Goal: Task Accomplishment & Management: Use online tool/utility

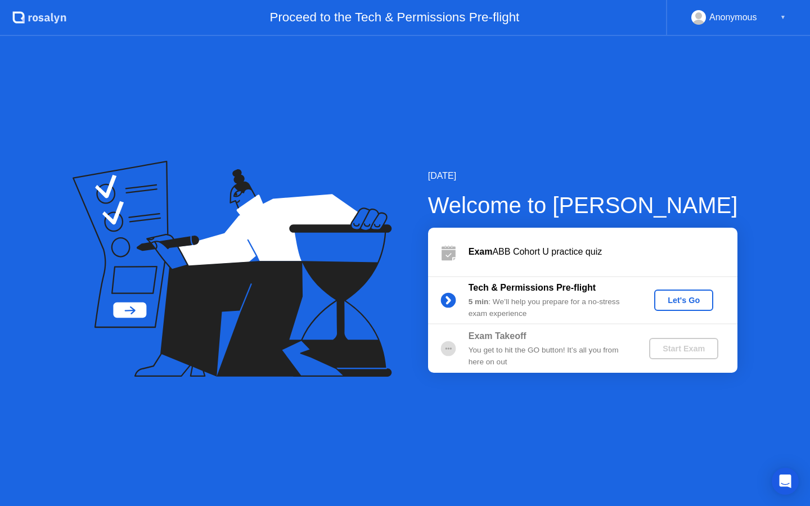
click at [662, 304] on div "Let's Go" at bounding box center [683, 300] width 50 height 9
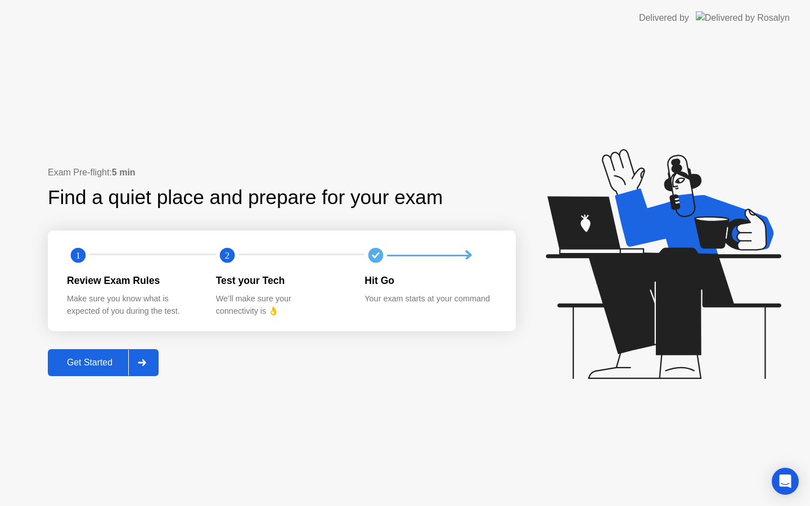
click at [92, 368] on div "Get Started" at bounding box center [89, 363] width 77 height 10
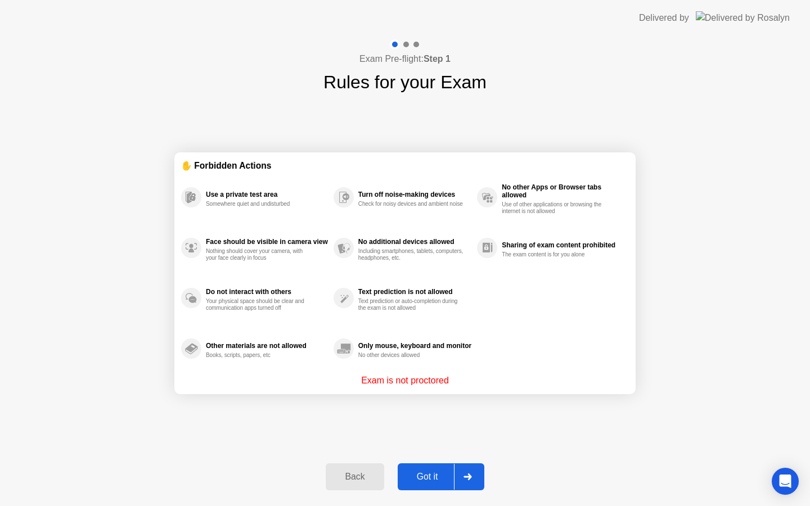
click at [435, 472] on div "Got it" at bounding box center [427, 477] width 53 height 10
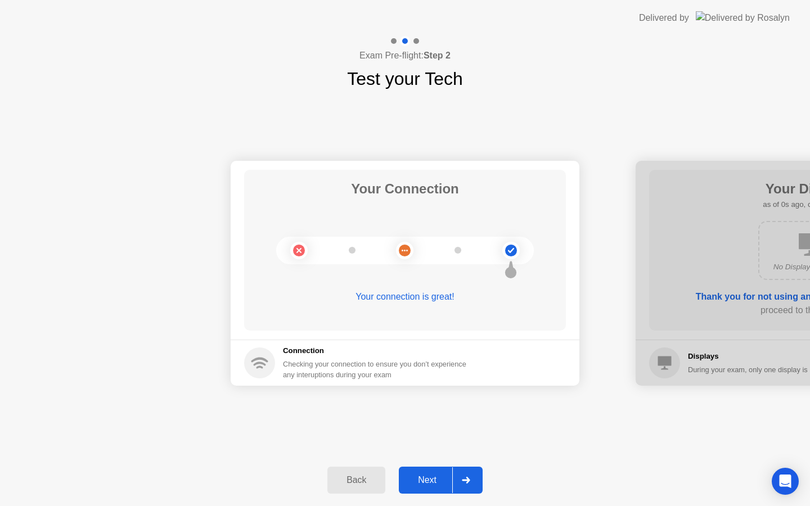
click at [435, 469] on button "Next" at bounding box center [441, 480] width 84 height 27
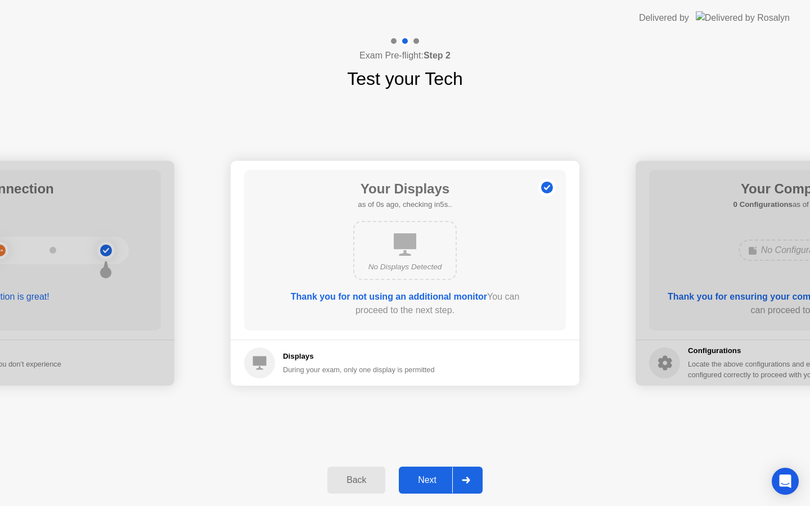
click at [435, 469] on button "Next" at bounding box center [441, 480] width 84 height 27
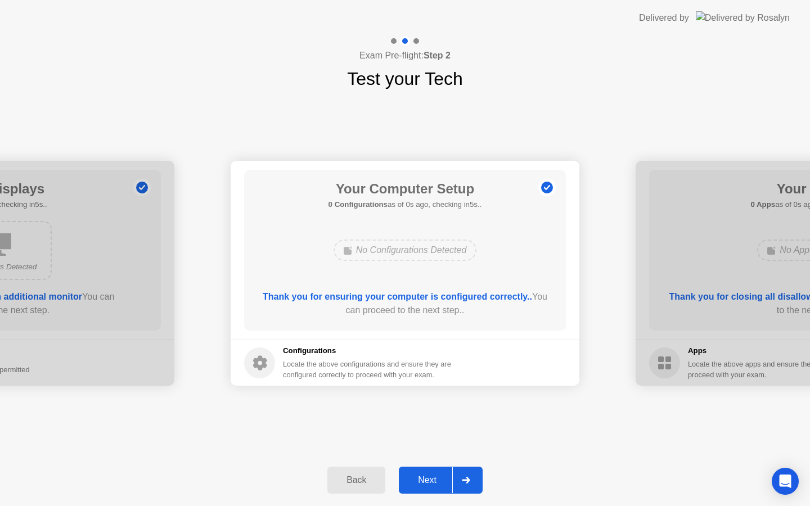
click at [435, 469] on button "Next" at bounding box center [441, 480] width 84 height 27
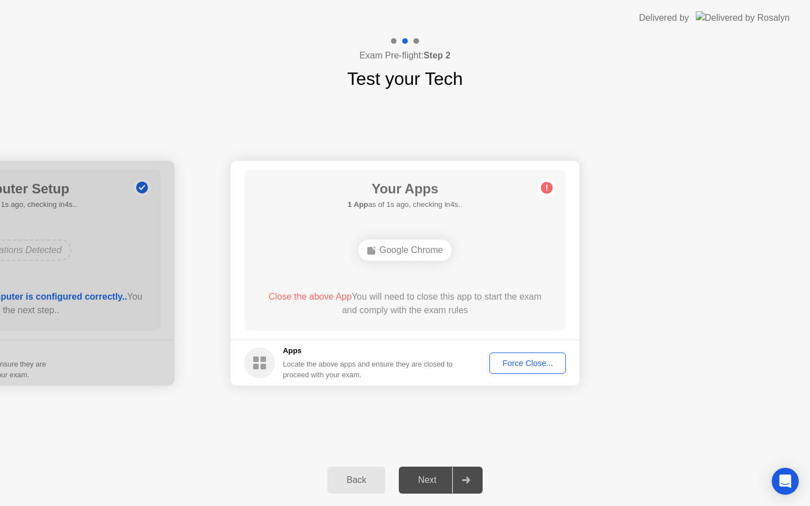
click at [435, 475] on div "Next" at bounding box center [427, 480] width 50 height 10
click at [460, 481] on div at bounding box center [465, 480] width 27 height 26
click at [359, 486] on button "Back" at bounding box center [356, 480] width 58 height 27
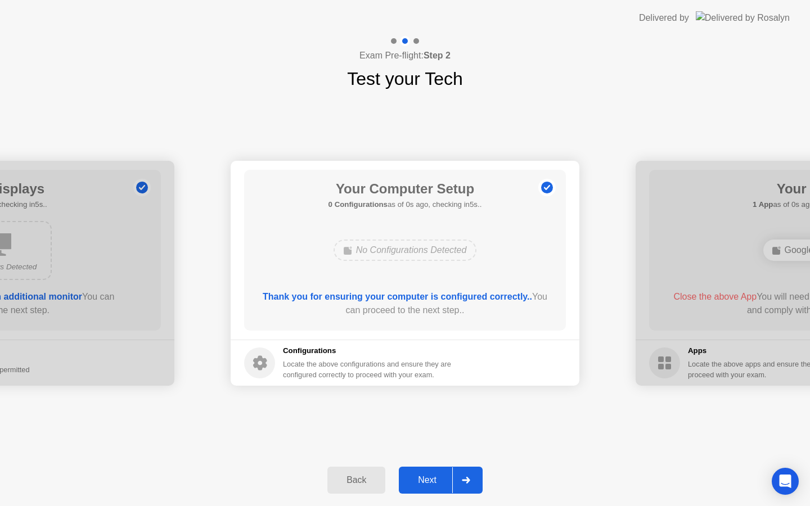
click at [359, 486] on button "Back" at bounding box center [356, 480] width 58 height 27
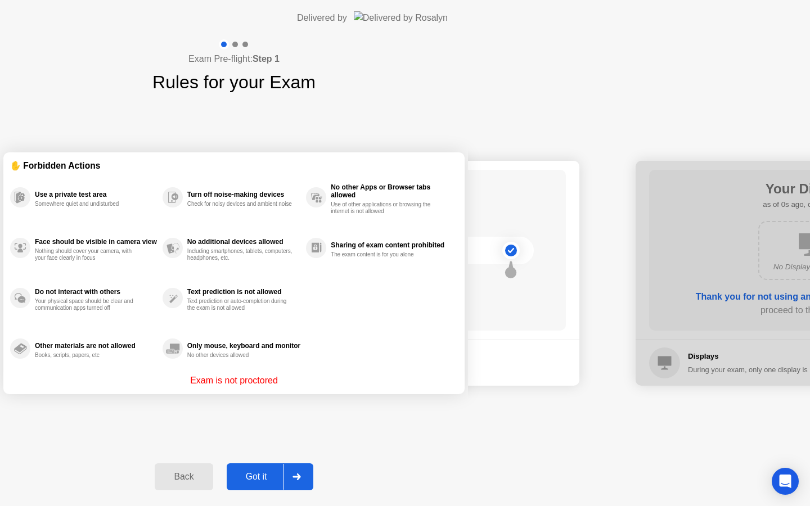
click at [213, 486] on button "Back" at bounding box center [184, 476] width 58 height 27
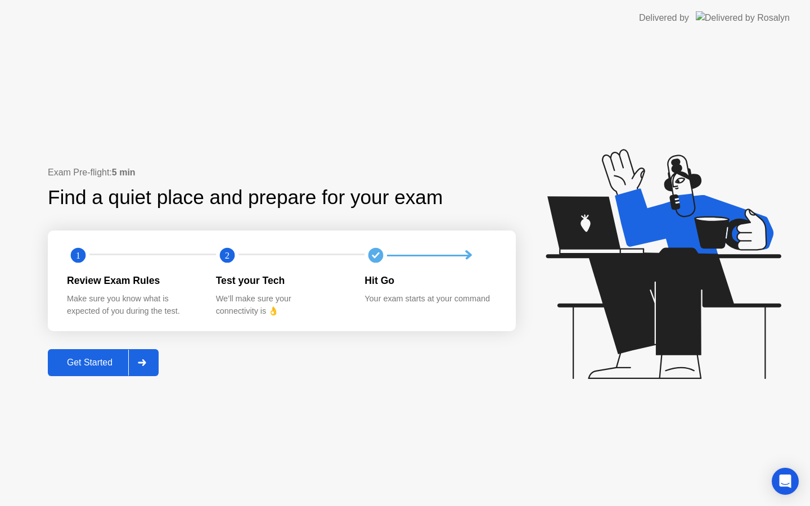
click at [147, 356] on div at bounding box center [141, 363] width 27 height 26
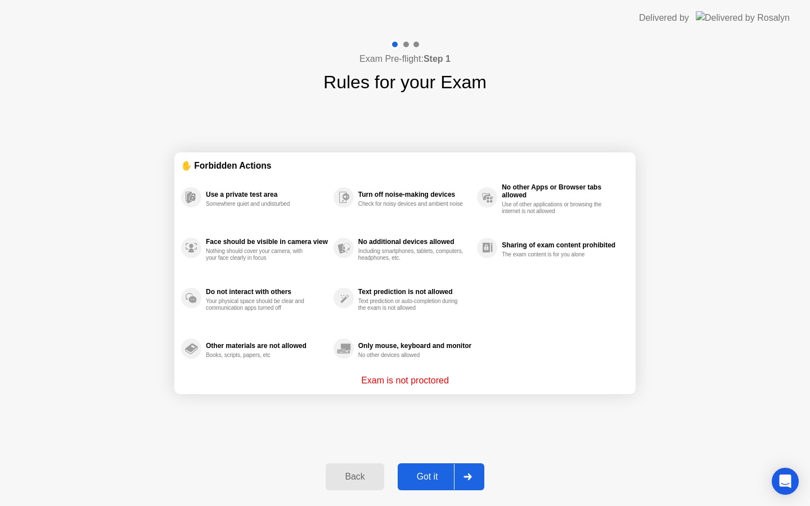
click at [476, 483] on div at bounding box center [467, 477] width 27 height 26
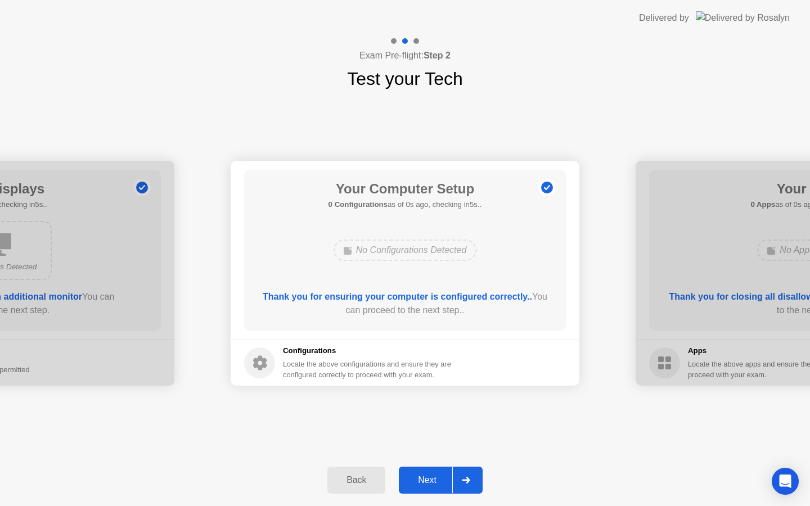
click at [476, 483] on div at bounding box center [465, 480] width 27 height 26
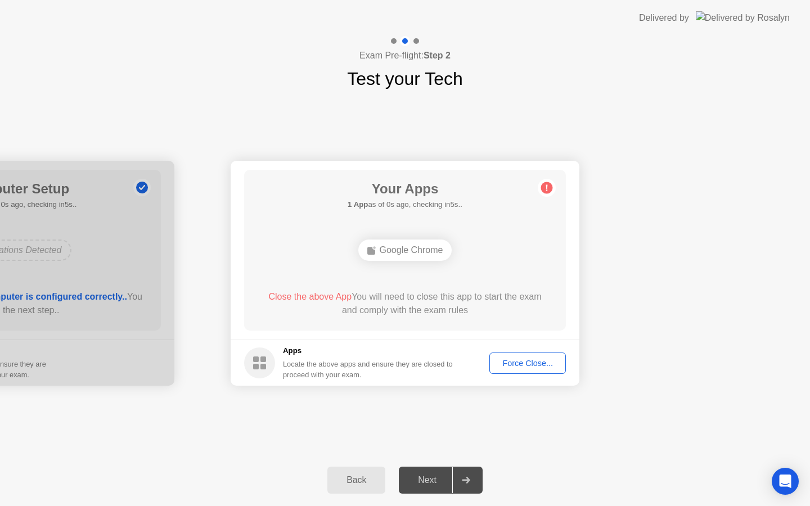
click at [476, 483] on div at bounding box center [465, 480] width 27 height 26
click at [684, 78] on div "Exam Pre-flight: Step 2 Test your Tech" at bounding box center [405, 64] width 810 height 56
click at [359, 484] on div "Back" at bounding box center [356, 480] width 51 height 10
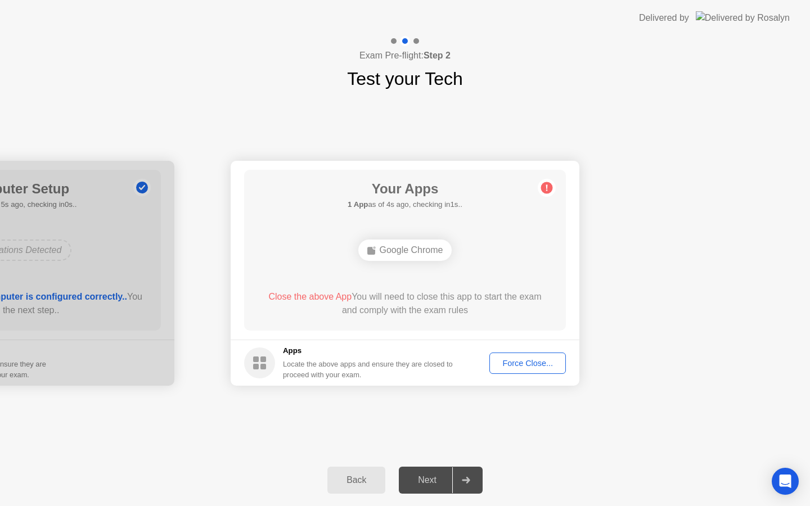
click at [359, 484] on div "Back" at bounding box center [356, 480] width 51 height 10
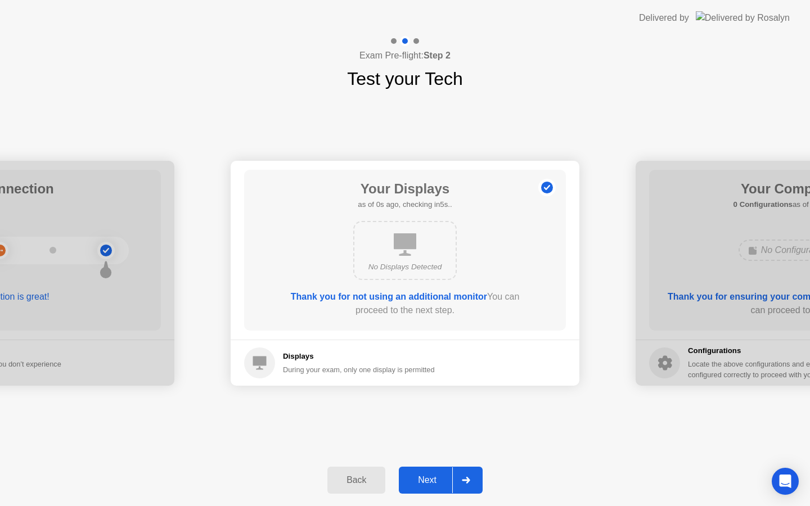
click at [359, 484] on div "Back" at bounding box center [356, 480] width 51 height 10
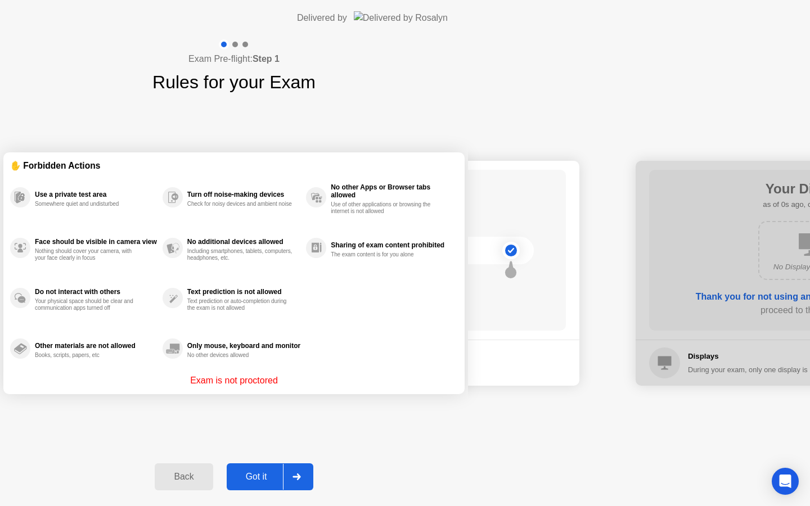
click at [213, 484] on button "Back" at bounding box center [184, 476] width 58 height 27
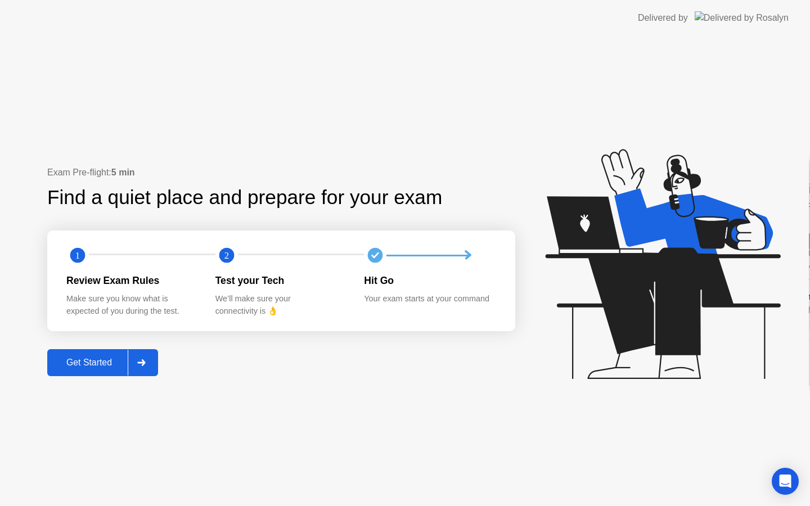
click at [359, 484] on div "Exam Pre-flight: 5 min Find a quiet place and prepare for your exam 1 2 Review …" at bounding box center [404, 271] width 808 height 470
click at [137, 251] on div "1" at bounding box center [141, 255] width 149 height 22
click at [98, 371] on button "Get Started" at bounding box center [103, 362] width 111 height 27
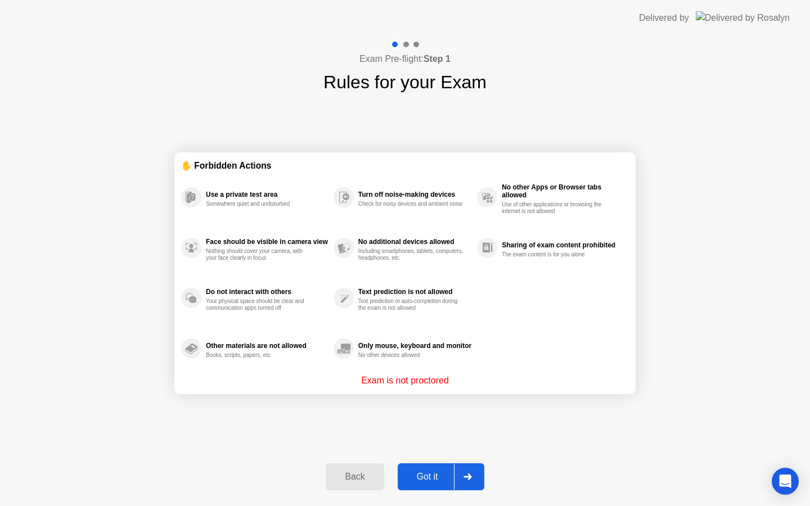
click at [434, 486] on button "Got it" at bounding box center [440, 476] width 87 height 27
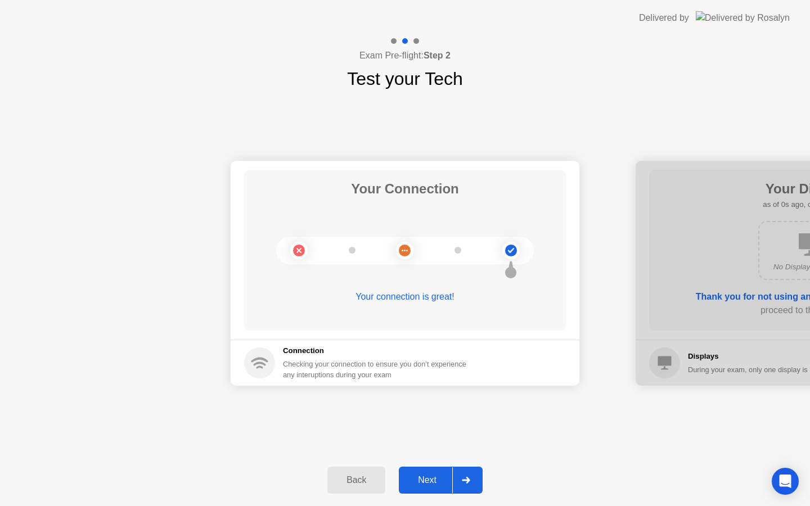
click at [435, 485] on div "Next" at bounding box center [427, 480] width 50 height 10
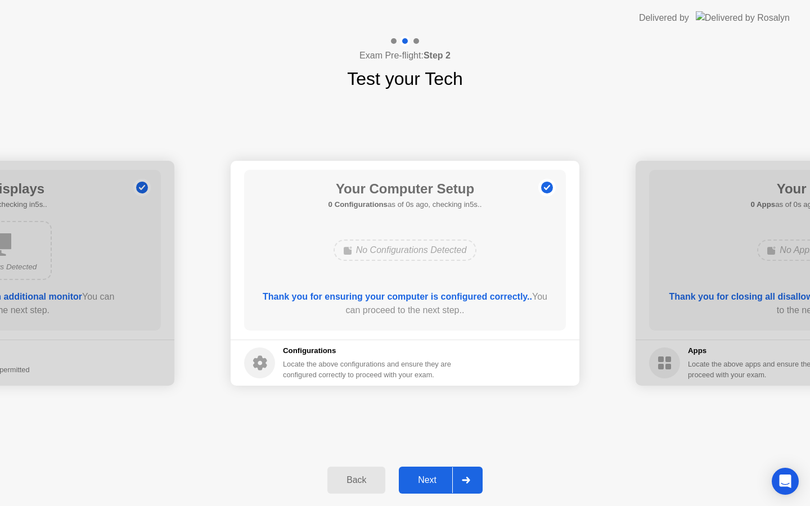
click at [435, 485] on div "Next" at bounding box center [427, 480] width 50 height 10
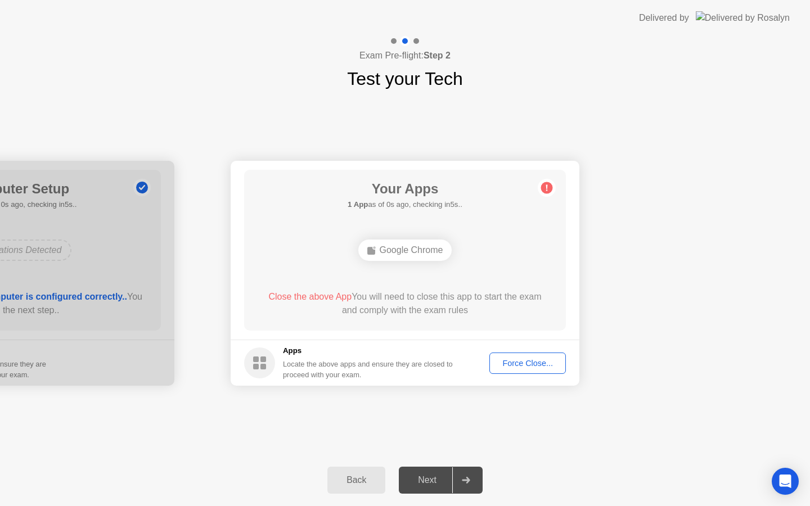
click at [435, 485] on div "Next" at bounding box center [427, 480] width 50 height 10
click at [519, 353] on footer "Apps Locate the above apps and ensure they are closed to proceed with your exam…" at bounding box center [405, 363] width 349 height 46
click at [521, 354] on button "Force Close..." at bounding box center [527, 363] width 76 height 21
click at [473, 425] on div "Your Connection Your connection is great! Connection Checking your connection t…" at bounding box center [405, 273] width 810 height 362
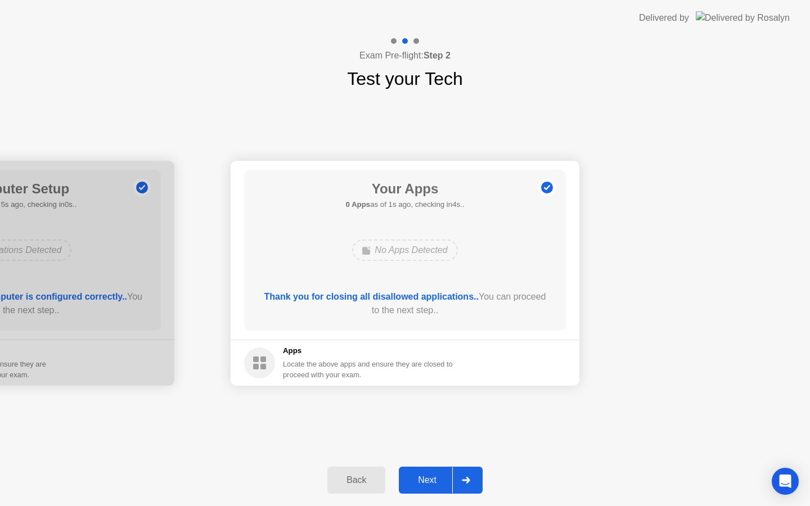
click at [448, 477] on div "Next" at bounding box center [427, 480] width 50 height 10
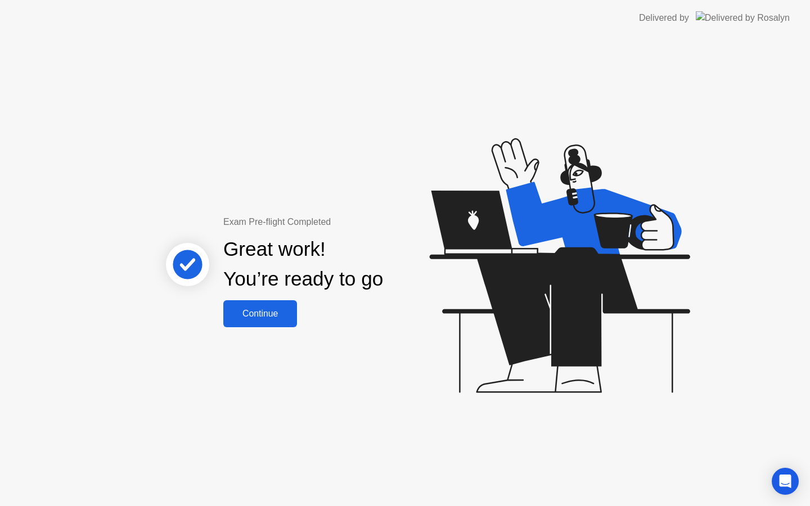
click at [263, 316] on div "Continue" at bounding box center [260, 314] width 67 height 10
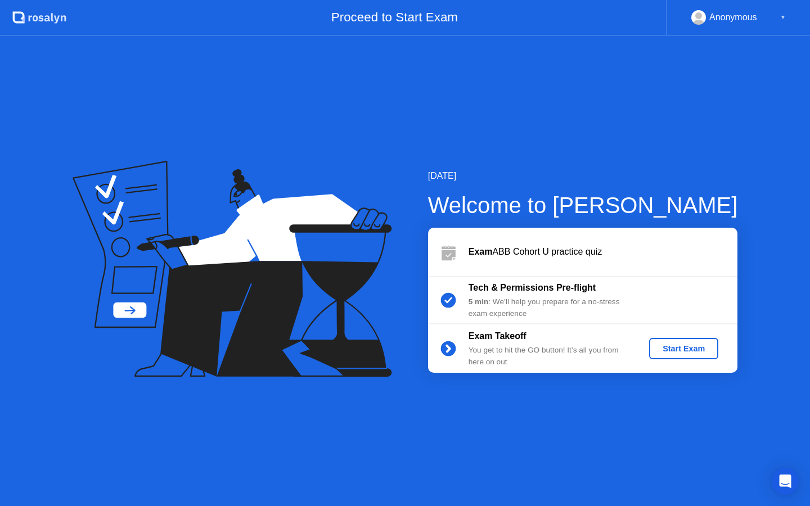
click at [699, 344] on div "Start Exam" at bounding box center [683, 348] width 60 height 9
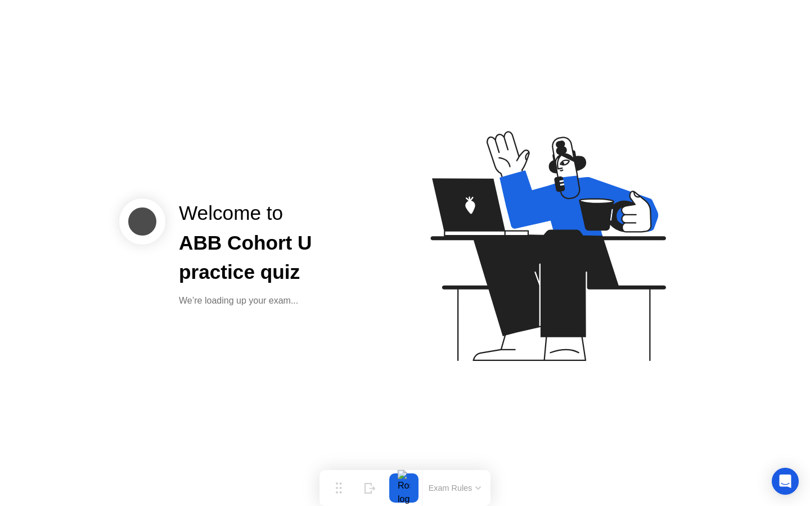
click at [332, 265] on div "ABB Cohort U practice quiz" at bounding box center [283, 258] width 208 height 60
click at [229, 272] on div "ABB Cohort U practice quiz" at bounding box center [283, 258] width 208 height 60
click at [239, 338] on div "Welcome to ABB Cohort U practice quiz We’re loading up your exam..." at bounding box center [405, 253] width 810 height 506
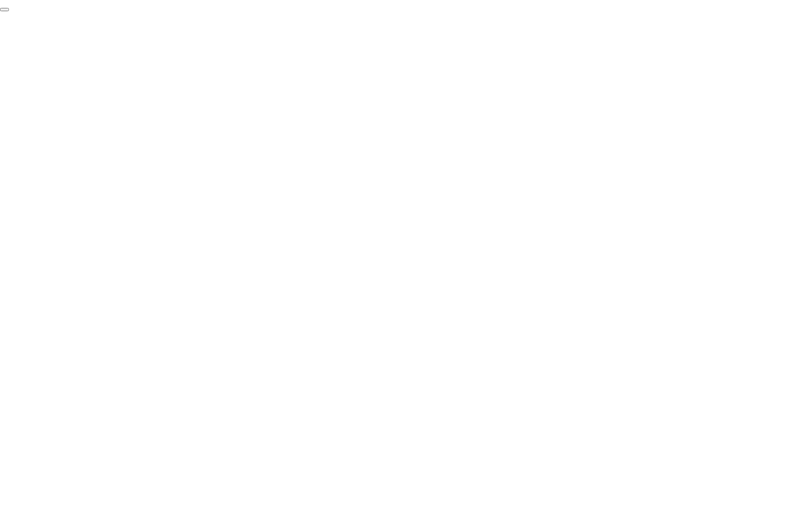
click div "End Proctoring Session"
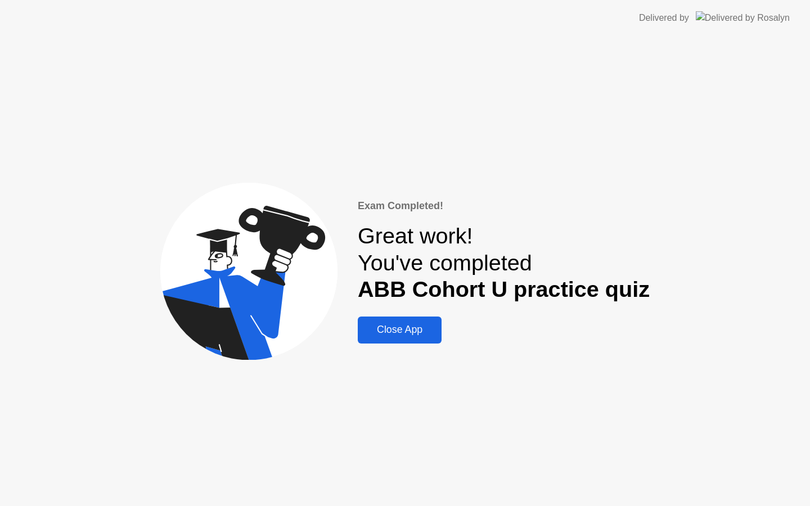
click at [413, 327] on div "Close App" at bounding box center [399, 330] width 77 height 12
